Goal: Understand process/instructions: Learn how to perform a task or action

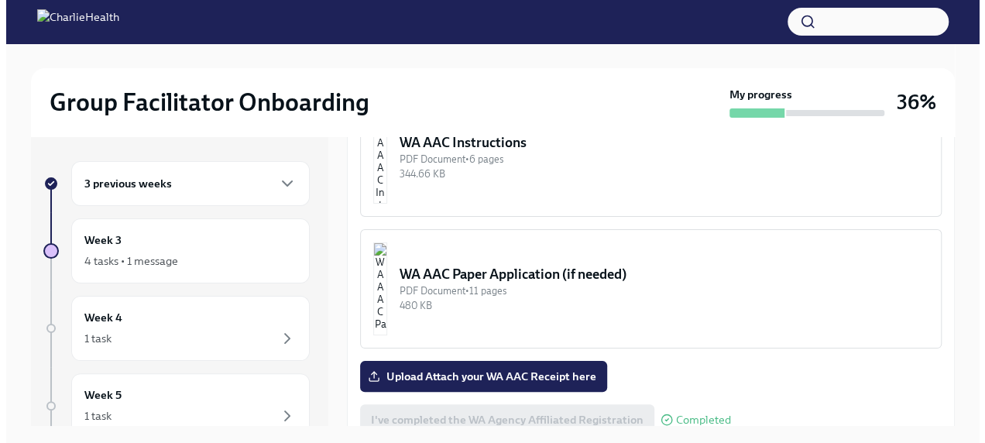
scroll to position [1274, 0]
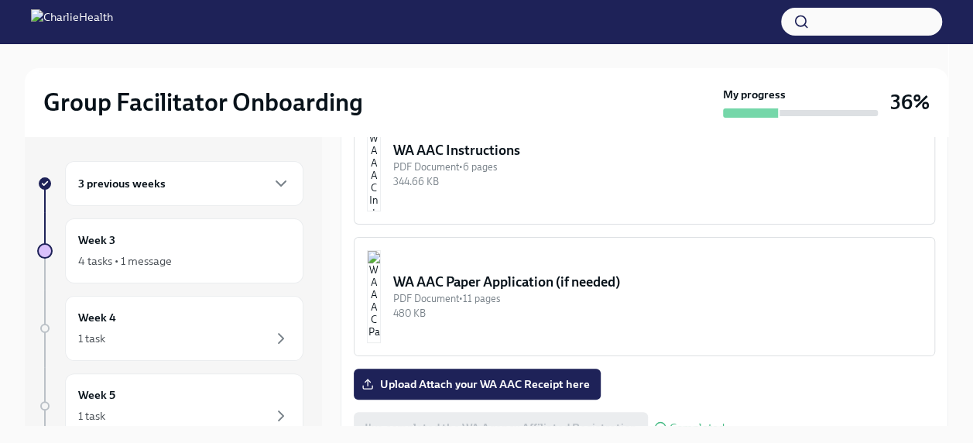
click at [533, 159] on div "WA AAC Instructions" at bounding box center [657, 150] width 529 height 19
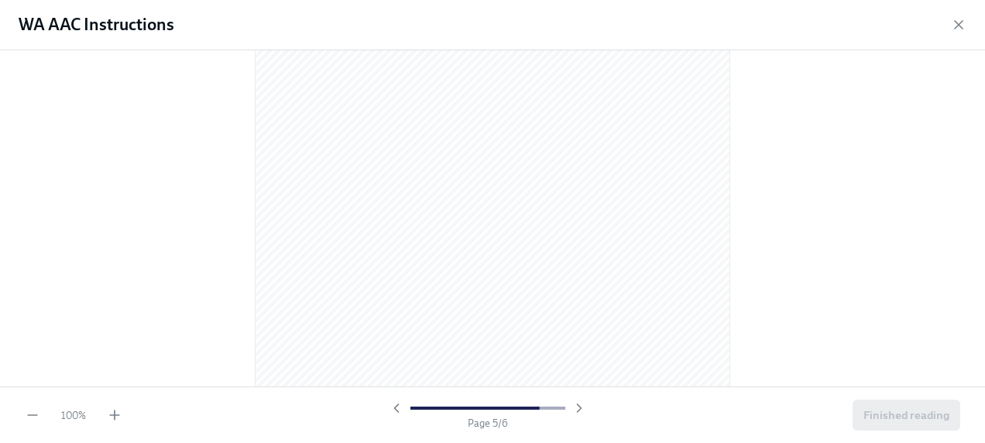
scroll to position [2580, 0]
click at [391, 408] on icon "button" at bounding box center [396, 407] width 15 height 15
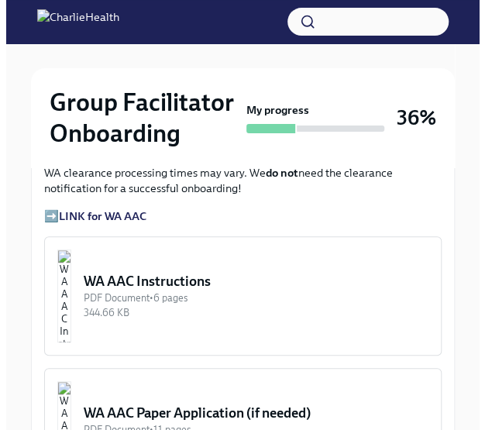
scroll to position [1455, 0]
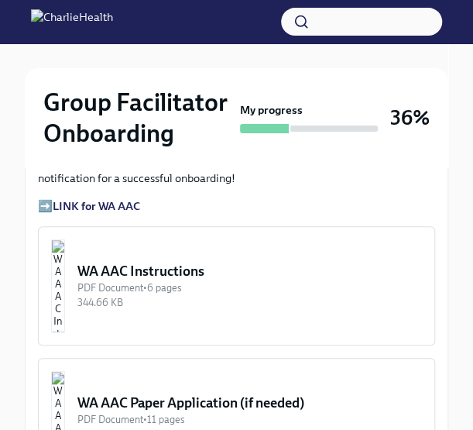
click at [183, 262] on div "WA AAC Instructions" at bounding box center [249, 271] width 344 height 19
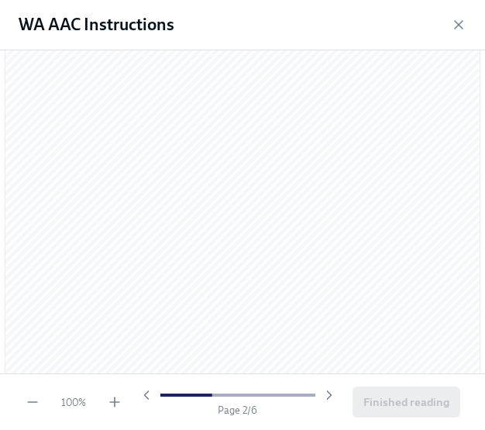
scroll to position [943, 0]
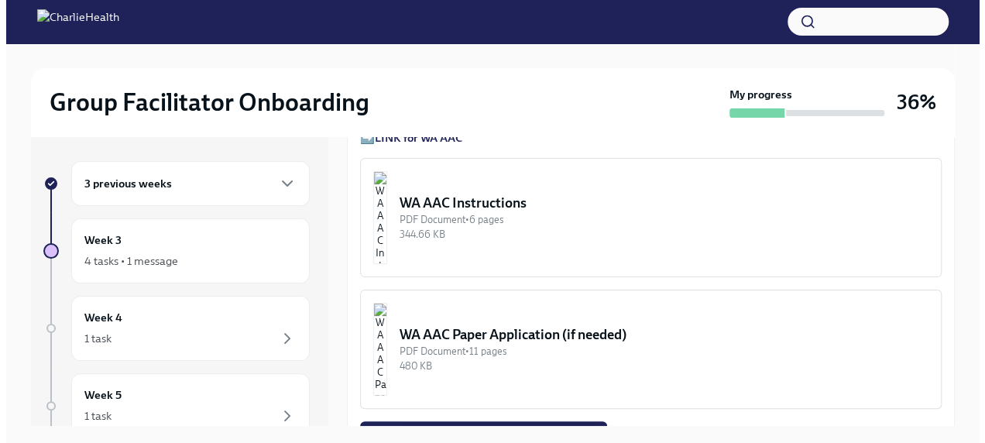
scroll to position [1207, 0]
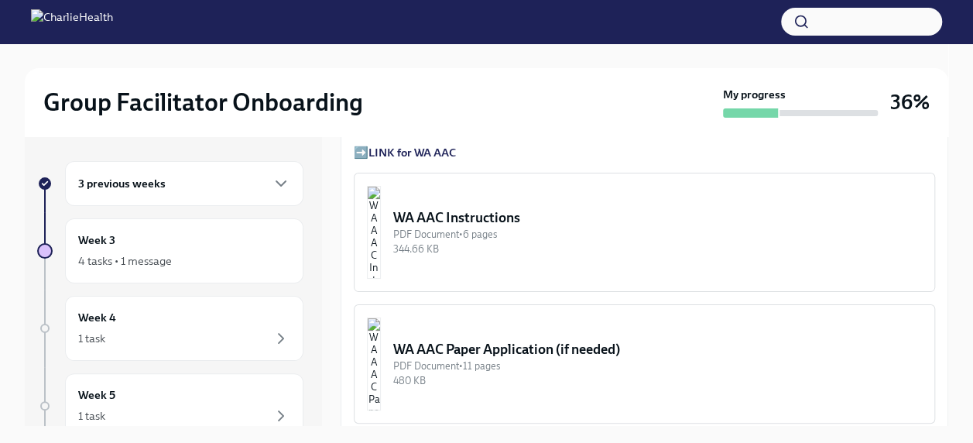
click at [359, 84] on div "Group Facilitator Onboarding My progress 36%" at bounding box center [486, 102] width 923 height 68
drag, startPoint x: 533, startPoint y: 236, endPoint x: 490, endPoint y: 237, distance: 42.6
click at [490, 227] on div "WA AAC Instructions" at bounding box center [657, 217] width 529 height 19
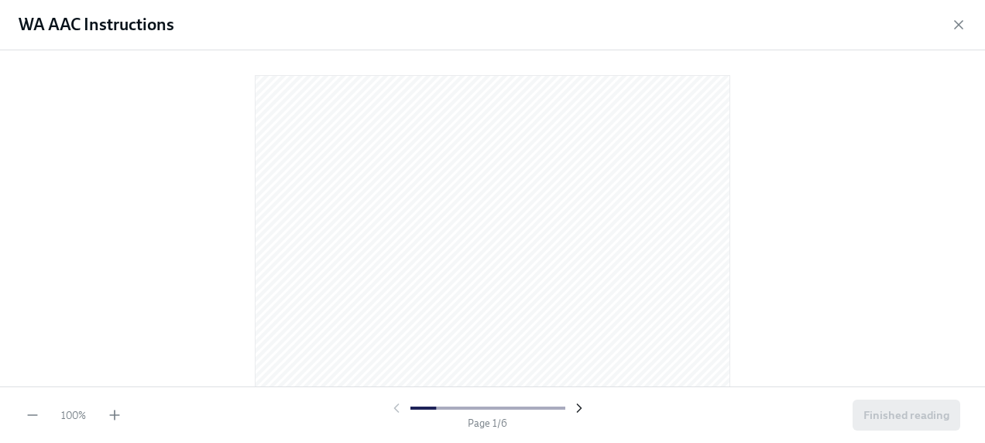
click at [577, 407] on icon "button" at bounding box center [578, 407] width 15 height 15
click at [111, 413] on icon "button" at bounding box center [114, 414] width 15 height 15
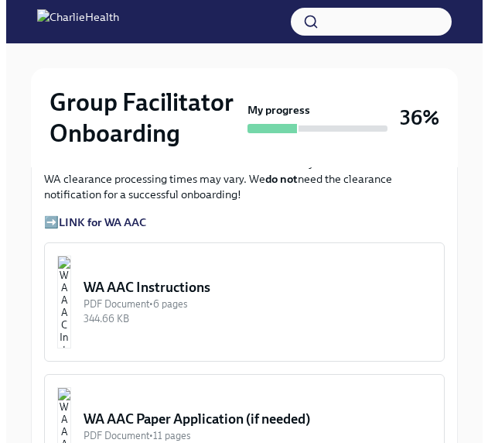
scroll to position [1430, 0]
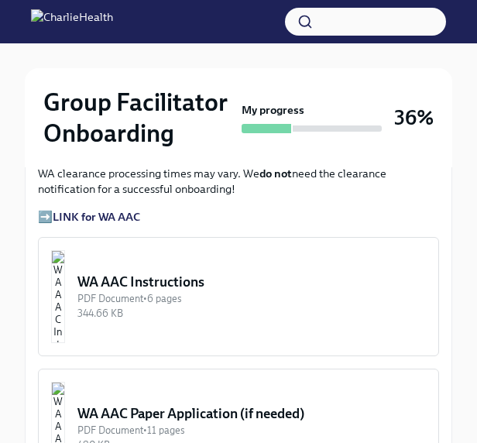
click at [252, 272] on div "WA AAC Instructions" at bounding box center [251, 281] width 348 height 19
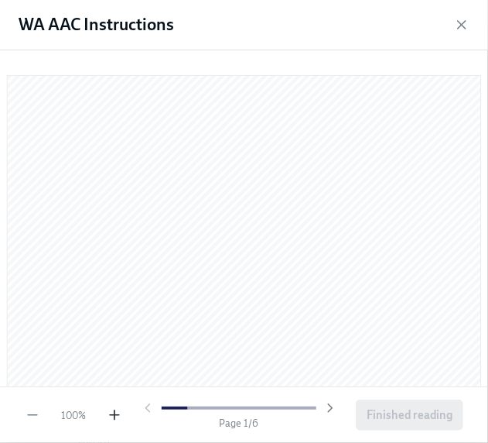
click at [108, 415] on icon "button" at bounding box center [114, 414] width 15 height 15
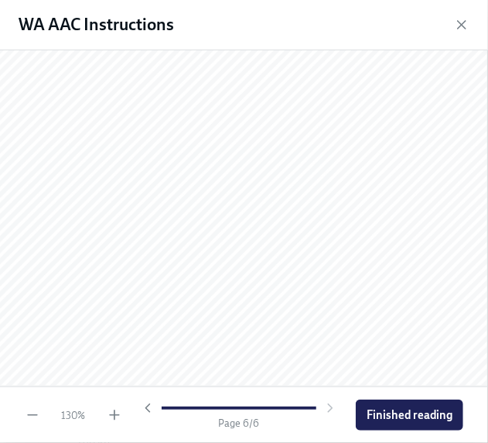
scroll to position [4554, 0]
click at [329, 411] on div at bounding box center [239, 407] width 198 height 15
click at [149, 403] on icon "button" at bounding box center [147, 407] width 15 height 15
click at [147, 406] on icon "button" at bounding box center [147, 407] width 15 height 15
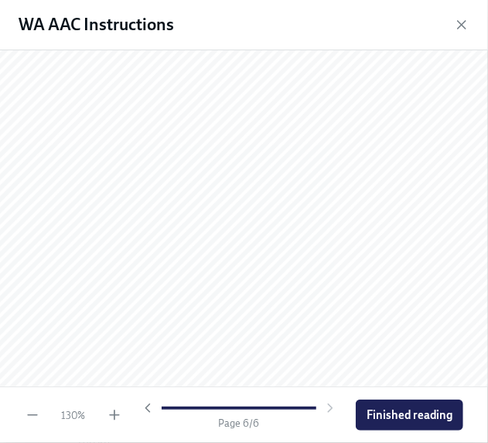
scroll to position [4206, 0]
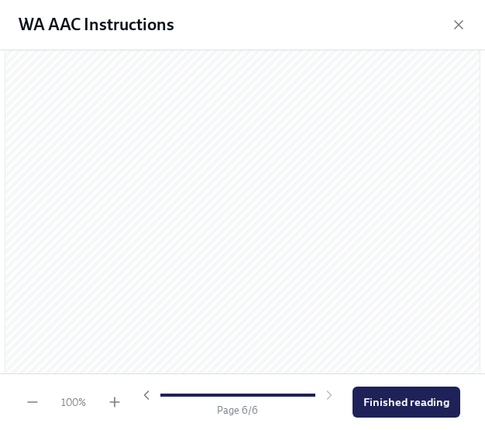
scroll to position [3277, 0]
